Goal: Information Seeking & Learning: Stay updated

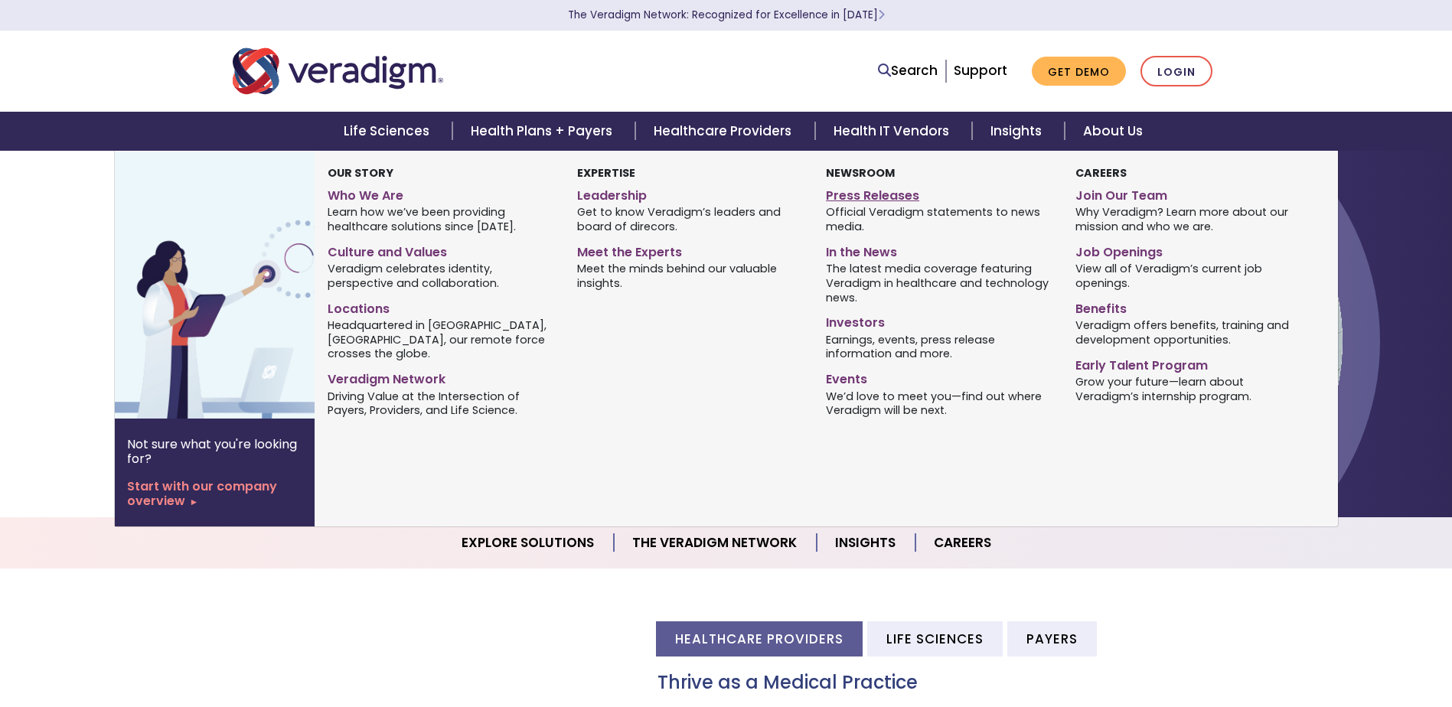
click at [880, 190] on link "Press Releases" at bounding box center [939, 193] width 226 height 22
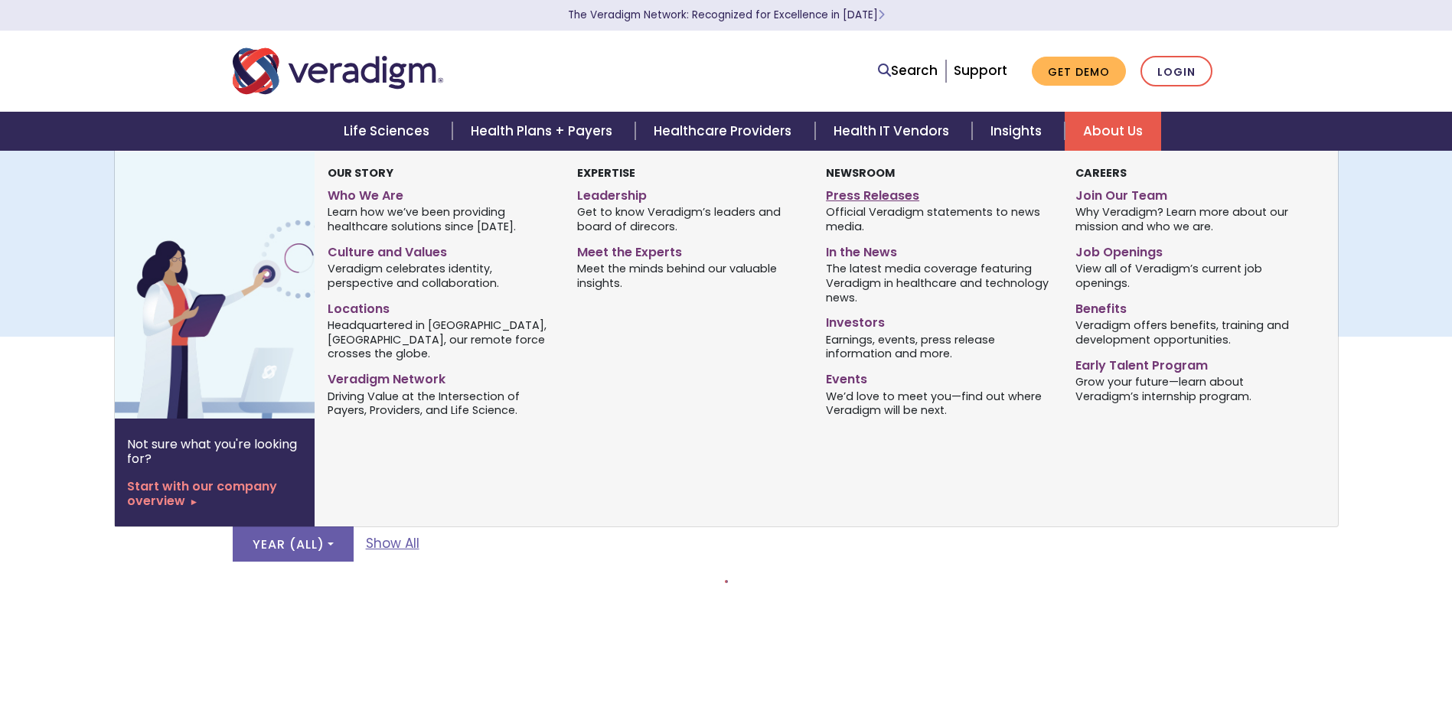
click at [876, 197] on link "Press Releases" at bounding box center [939, 193] width 226 height 22
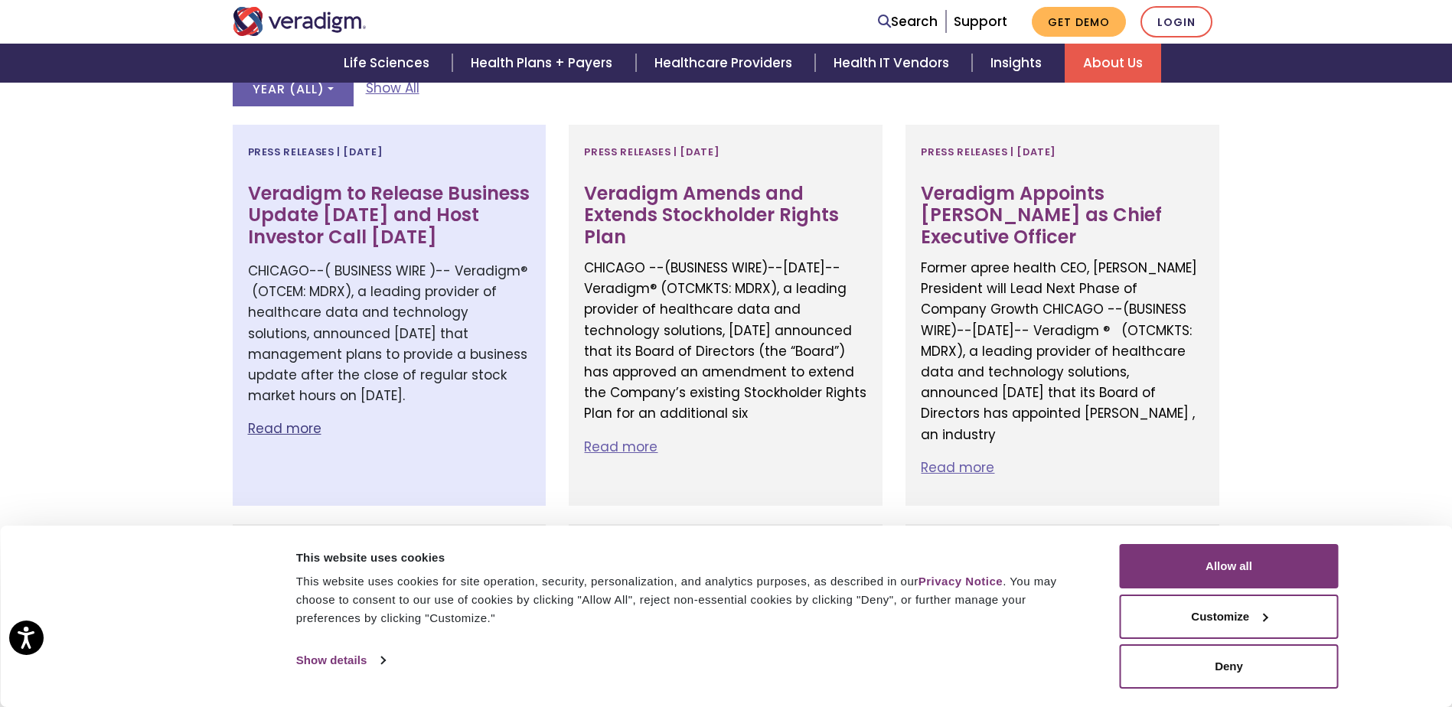
scroll to position [459, 0]
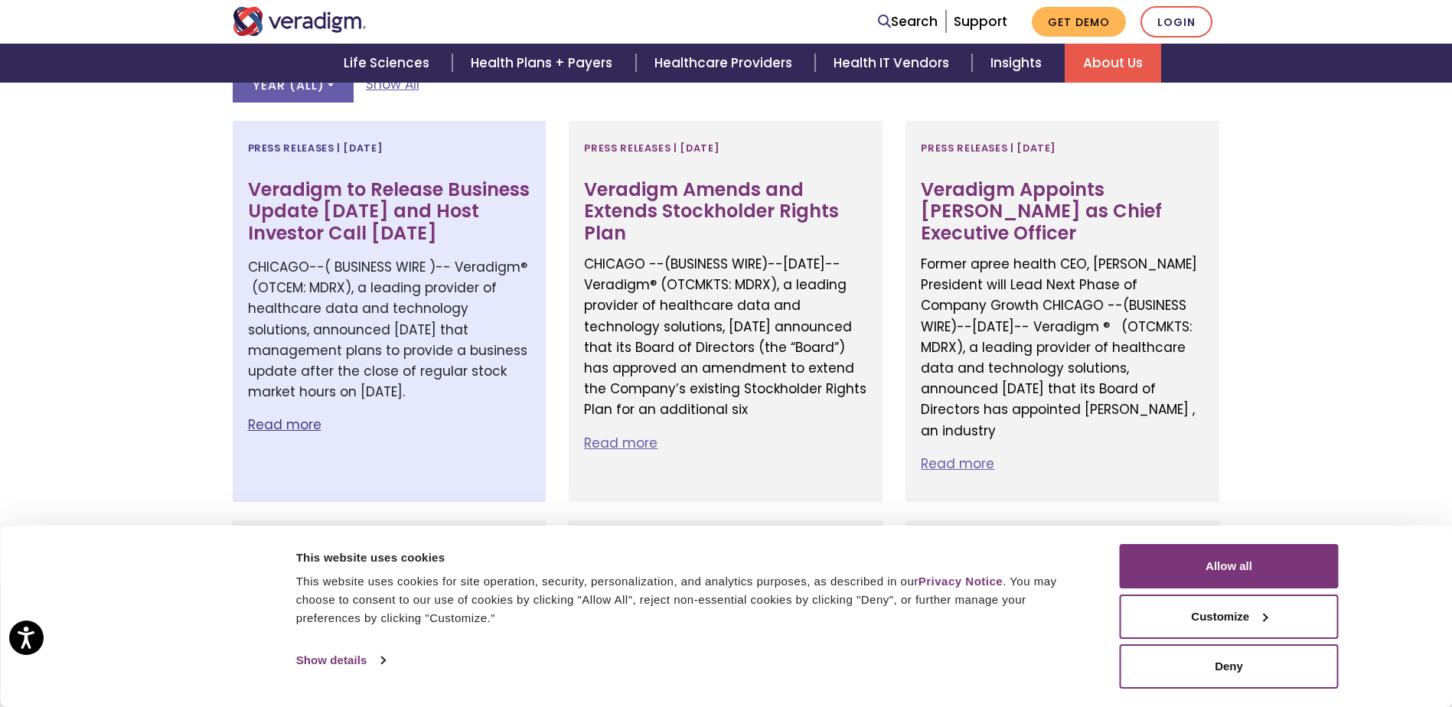
click at [441, 199] on h3 "Veradigm to Release Business Update September 30th and Host Investor Call Octob…" at bounding box center [389, 212] width 283 height 66
